Goal: Communication & Community: Answer question/provide support

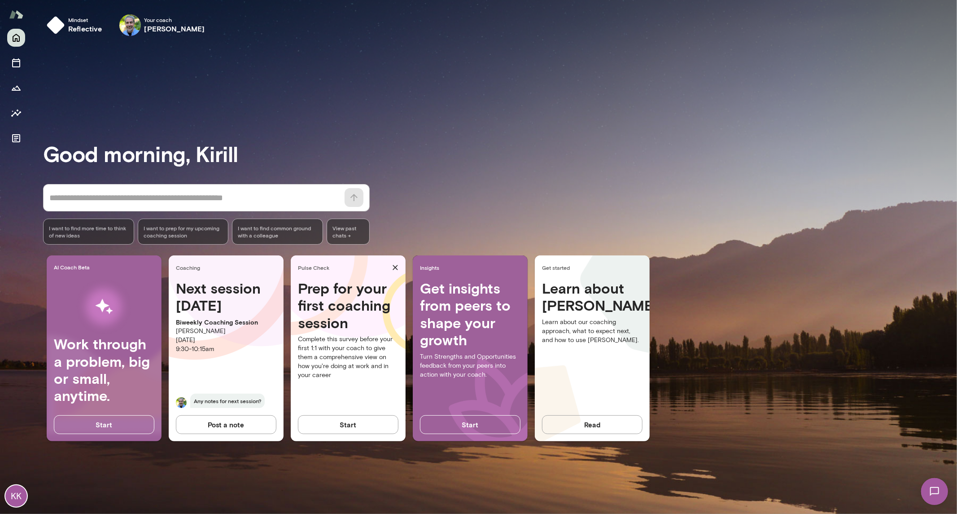
click at [930, 489] on img at bounding box center [933, 490] width 37 height 37
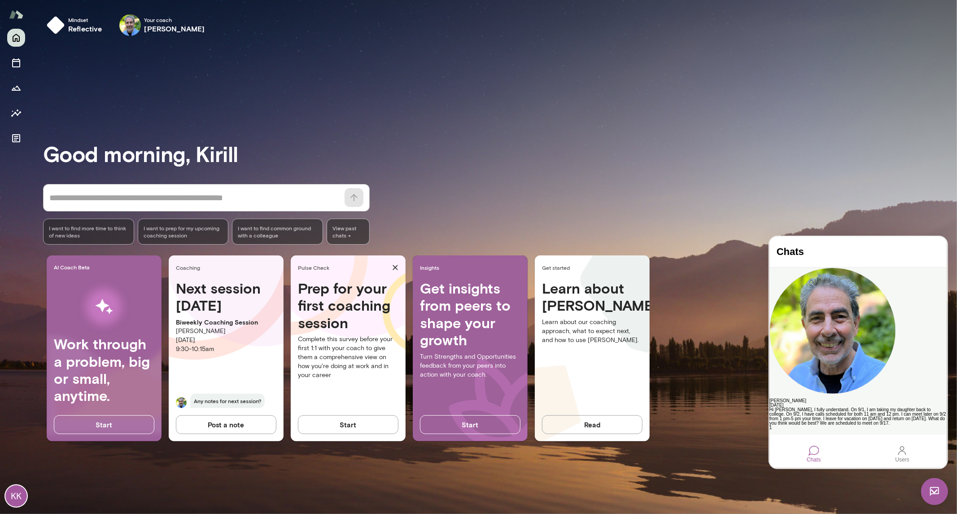
click at [840, 407] on div "Hi [PERSON_NAME], I fully understand. On 9/1, I am taking my daughter back to c…" at bounding box center [857, 416] width 177 height 18
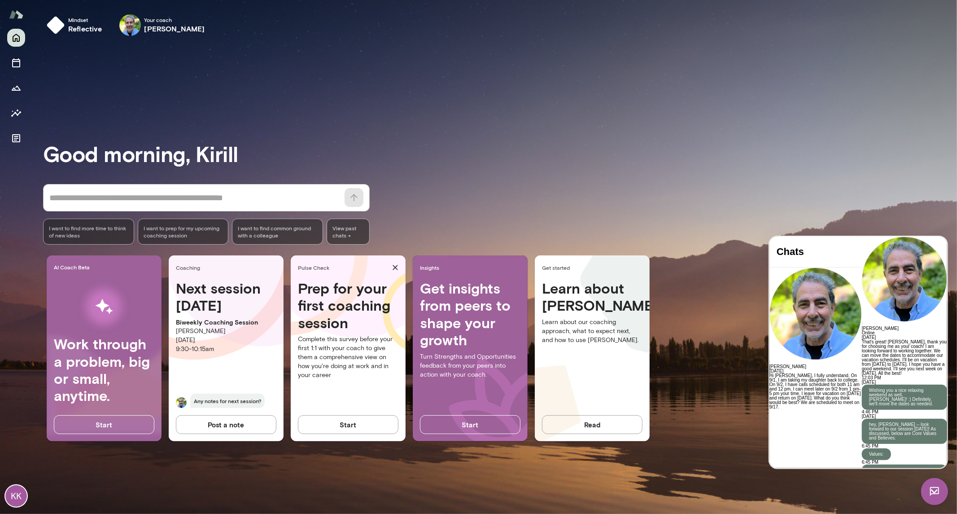
scroll to position [3371, 0]
drag, startPoint x: 785, startPoint y: 311, endPoint x: 851, endPoint y: 357, distance: 80.2
drag, startPoint x: 831, startPoint y: 367, endPoint x: 842, endPoint y: 375, distance: 13.9
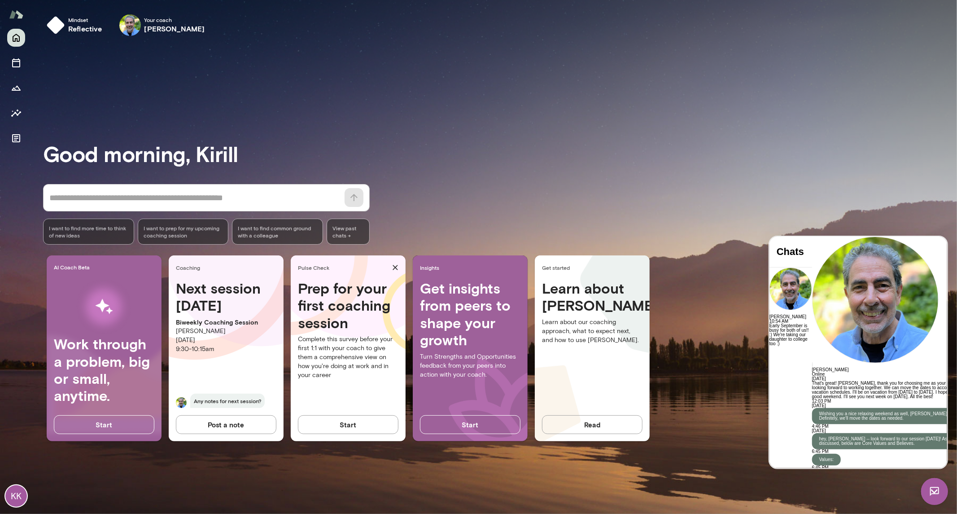
scroll to position [3478, 0]
click at [534, 137] on div "Good morning, [PERSON_NAME] * ​ ​ I want to find more time to think of new idea…" at bounding box center [500, 278] width 914 height 449
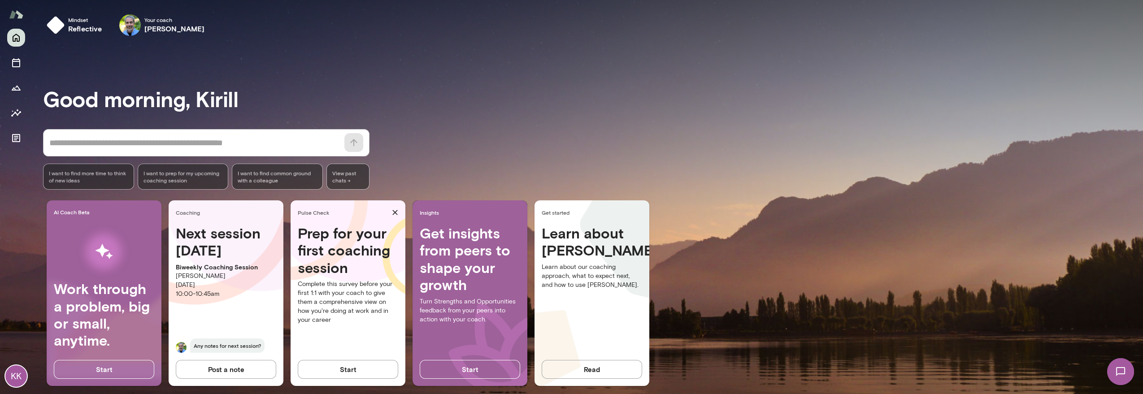
click at [1105, 370] on div "AI Coach Beta Work through a problem, big or small, anytime. Start Coaching Nex…" at bounding box center [593, 296] width 1100 height 193
click at [1112, 368] on img at bounding box center [1120, 371] width 37 height 37
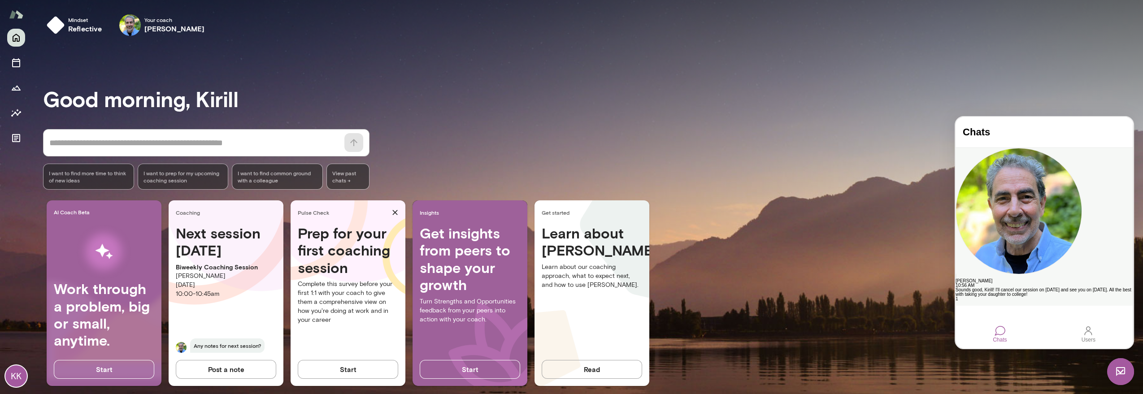
click at [1081, 288] on div "Sounds good, Kirill! I'll cancel our session on September 2 and see you on Sept…" at bounding box center [1044, 292] width 177 height 9
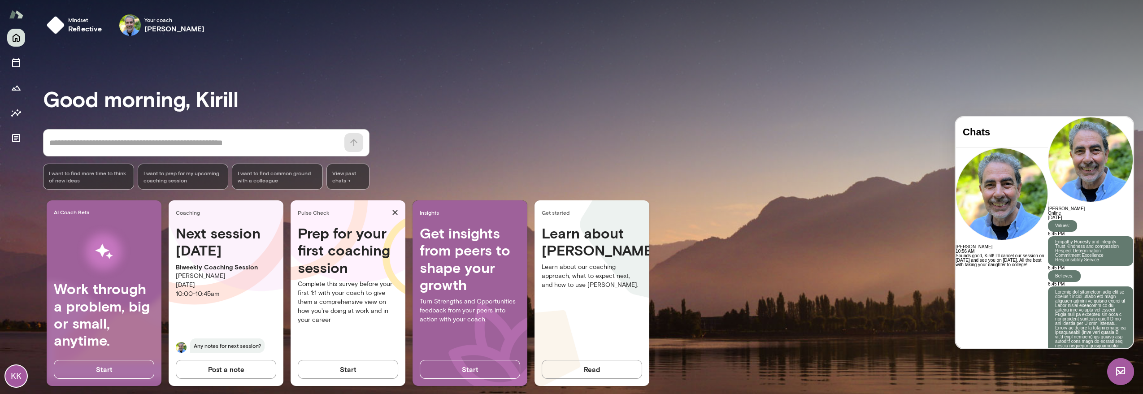
scroll to position [3285, 0]
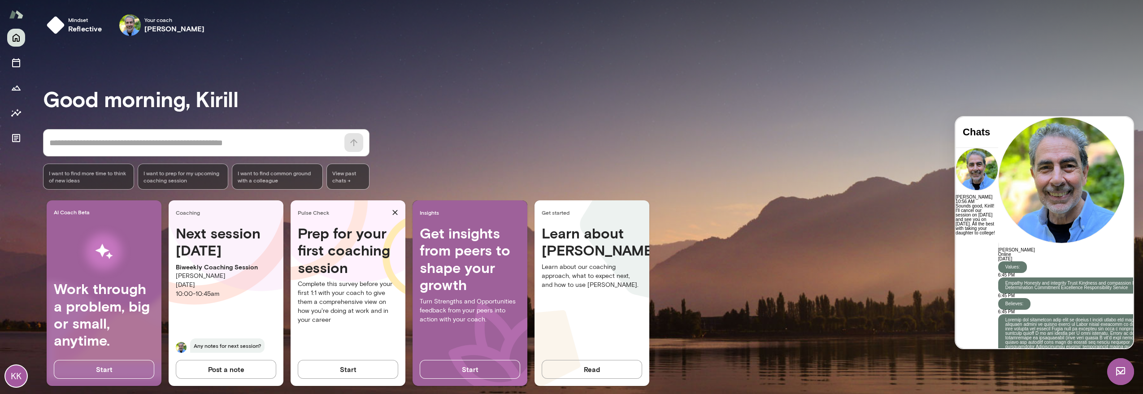
scroll to position [3316, 0]
